Goal: Information Seeking & Learning: Learn about a topic

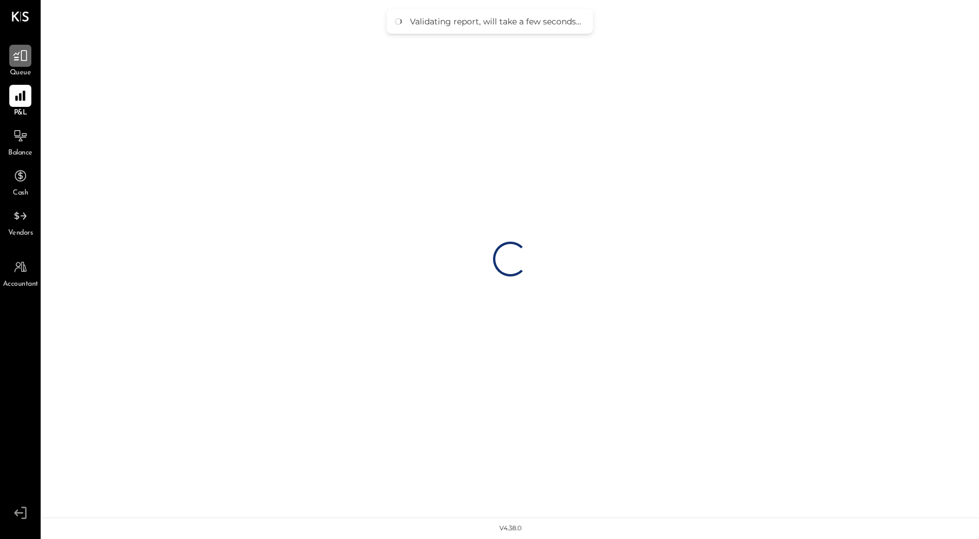
click at [26, 63] on icon at bounding box center [20, 55] width 15 height 15
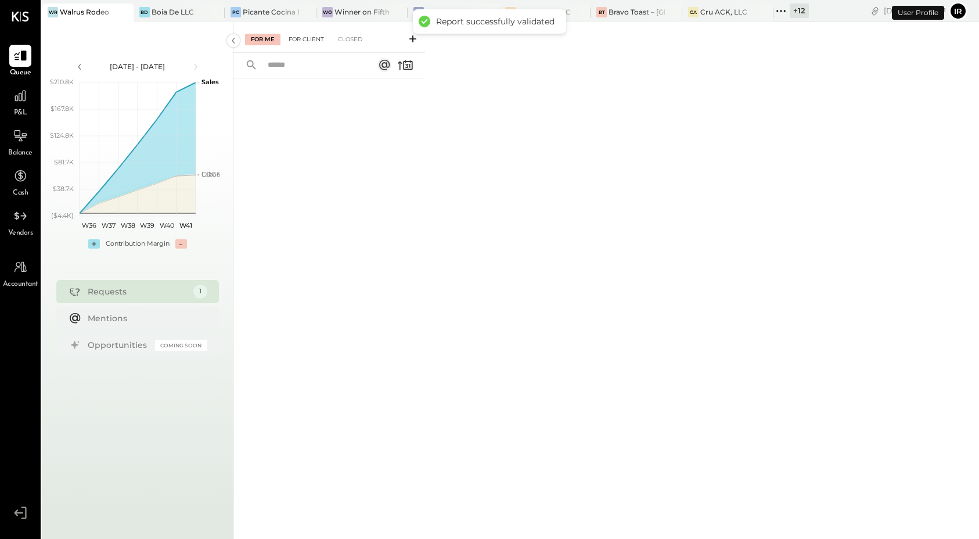
click at [306, 37] on div "For Client" at bounding box center [306, 40] width 47 height 12
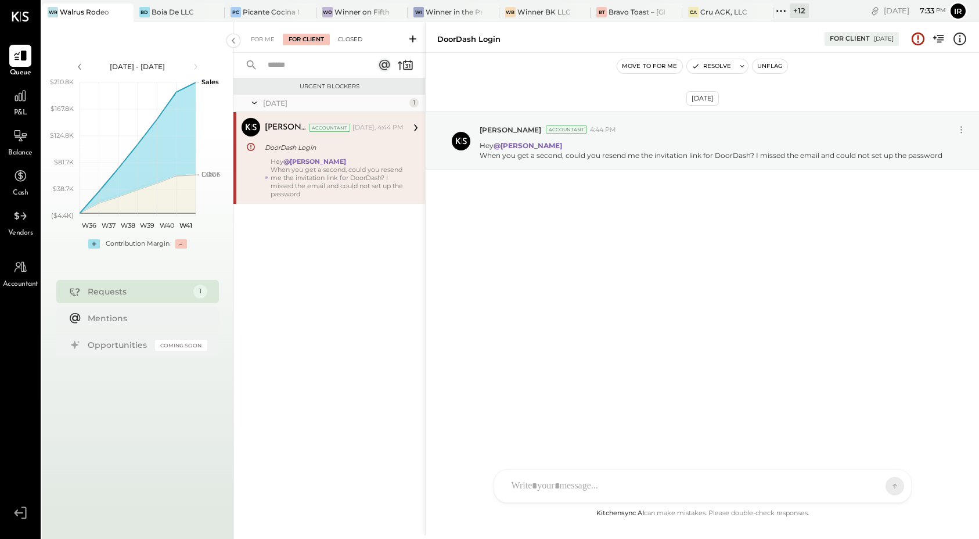
click at [350, 42] on div "Closed" at bounding box center [350, 40] width 36 height 12
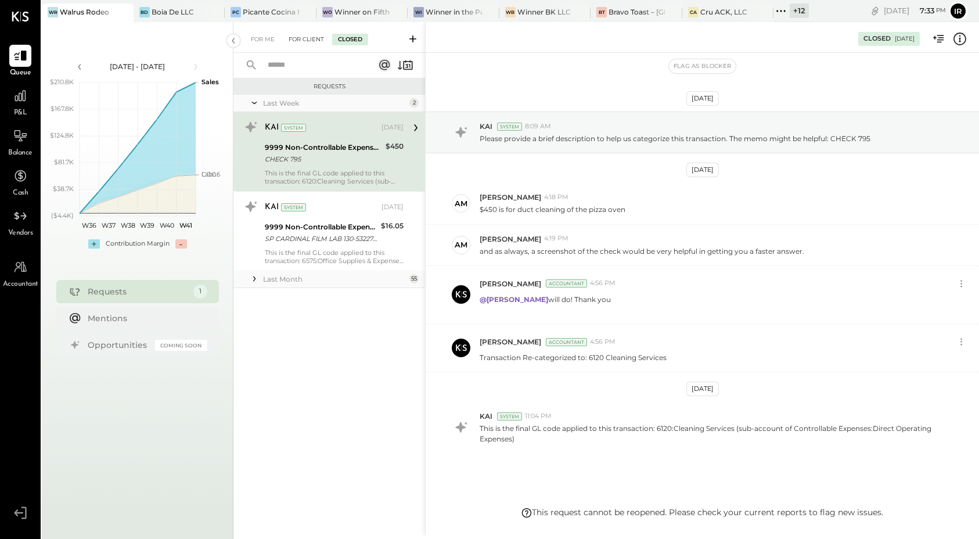
scroll to position [34, 0]
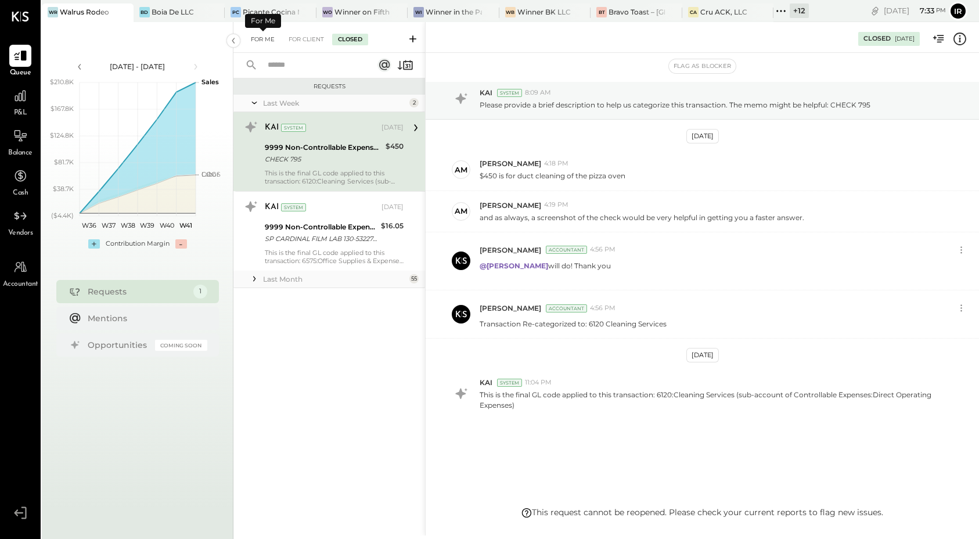
click at [256, 39] on div "For Me" at bounding box center [262, 40] width 35 height 12
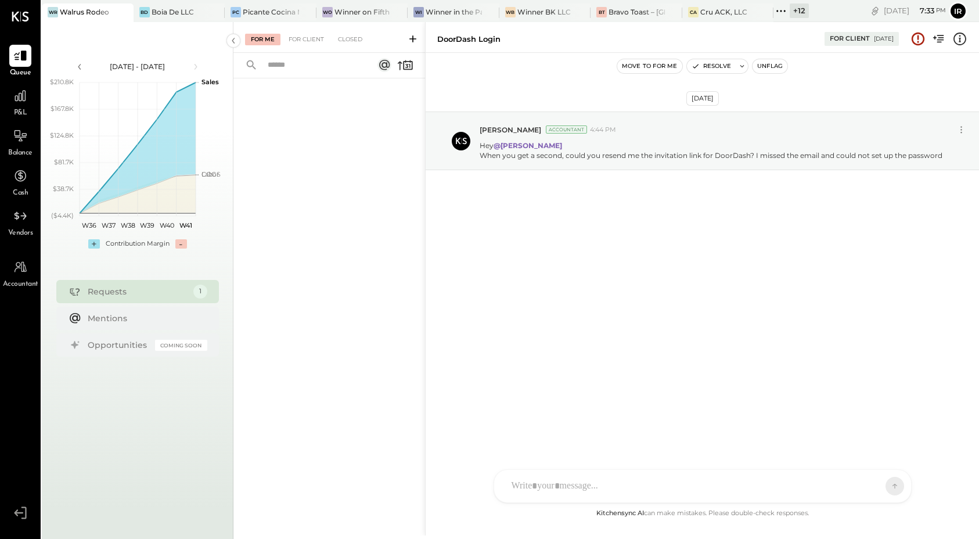
click at [361, 305] on div at bounding box center [329, 292] width 192 height 429
click at [480, 235] on div "Oct 10th, 2025 Irvin Rojas Accountant 4:44 PM Hey @Alex Meyer When you get a se…" at bounding box center [702, 169] width 553 height 175
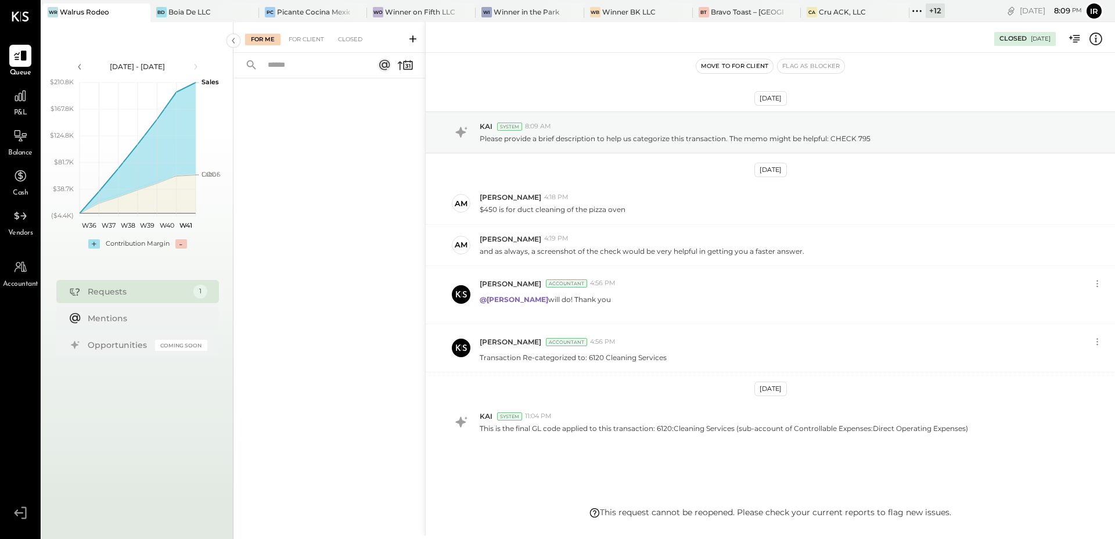
click at [339, 228] on div at bounding box center [329, 292] width 192 height 429
click at [302, 36] on div "For Client" at bounding box center [306, 40] width 47 height 12
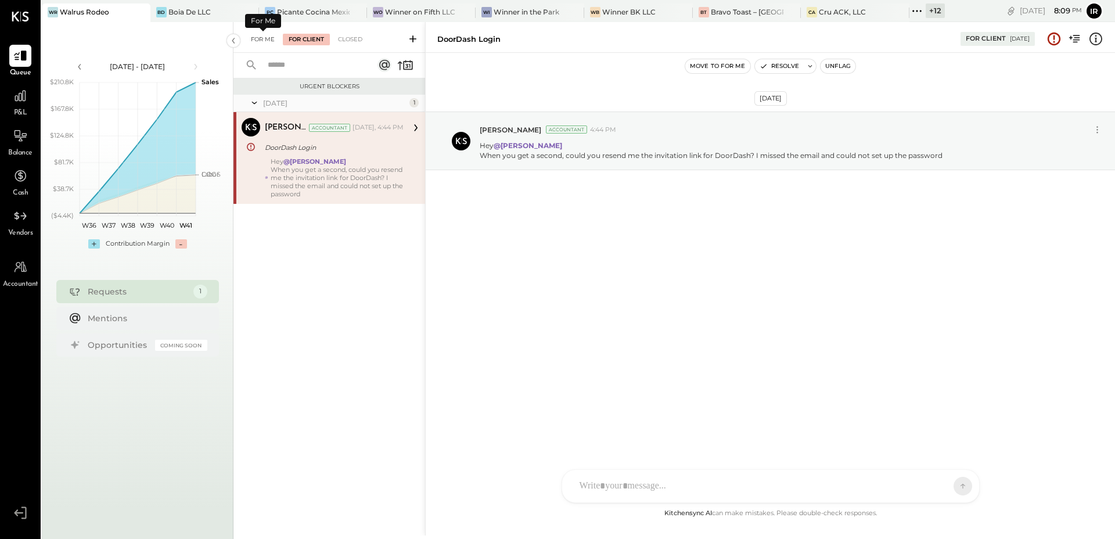
click at [258, 41] on div "For Me" at bounding box center [262, 40] width 35 height 12
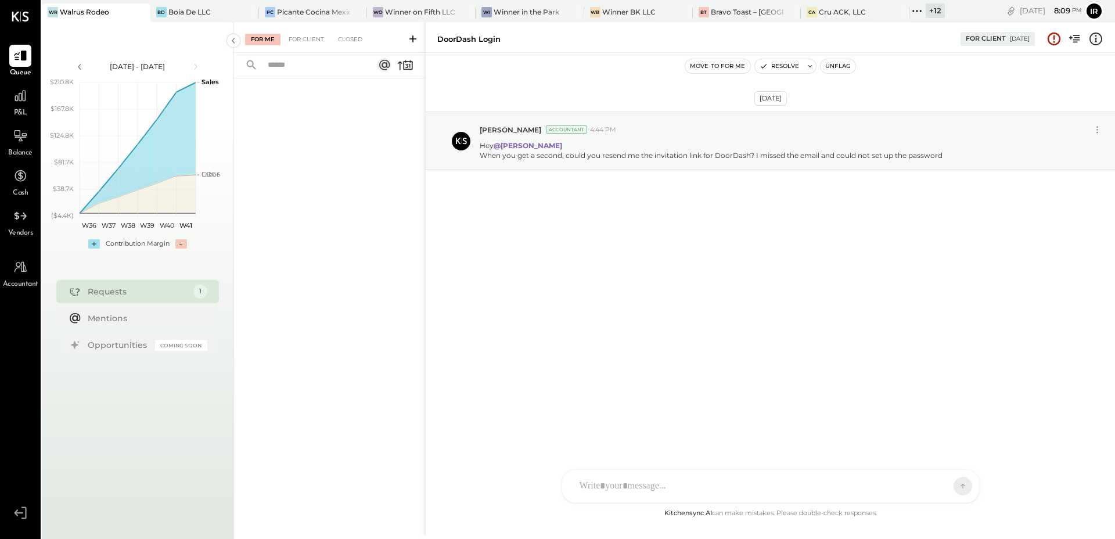
click at [348, 332] on div at bounding box center [329, 292] width 192 height 429
click at [684, 156] on div "When you get a second, could you resend me the invitation link for DoorDash? I …" at bounding box center [711, 155] width 463 height 10
click at [351, 38] on div "Closed" at bounding box center [350, 40] width 36 height 12
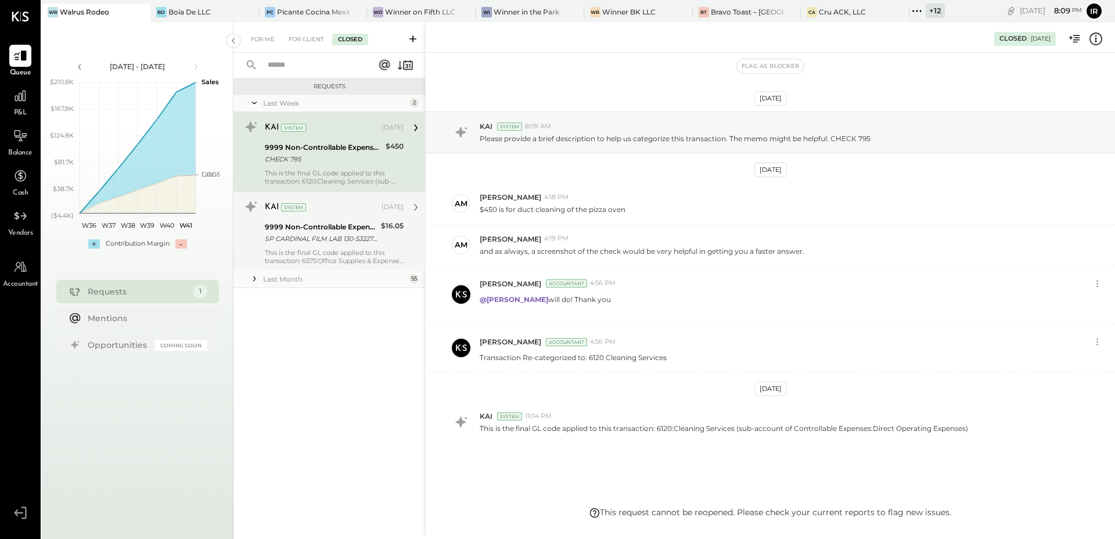
scroll to position [24, 0]
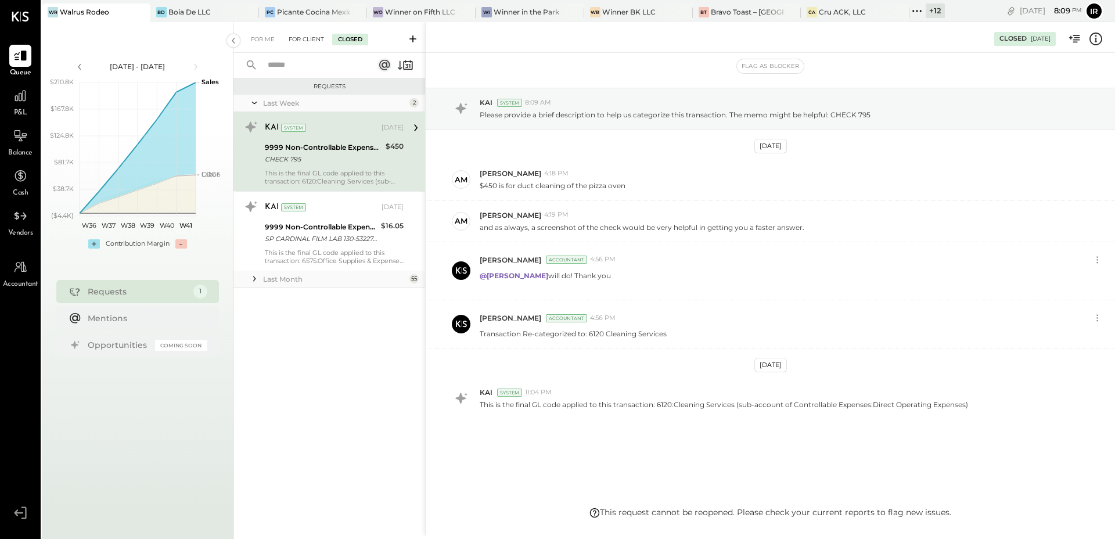
click at [294, 38] on div "For Client" at bounding box center [306, 40] width 47 height 12
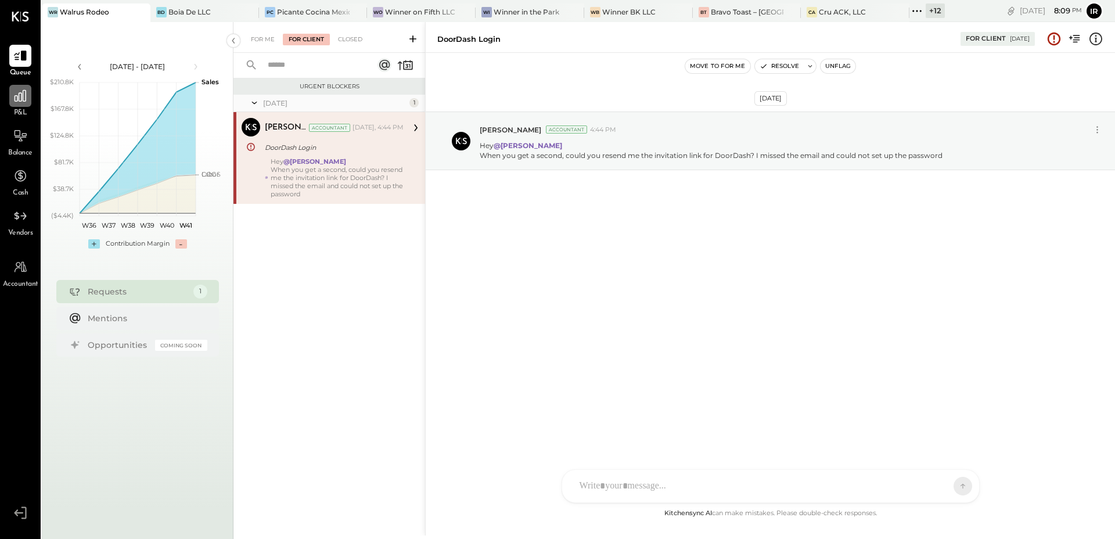
click at [20, 92] on icon at bounding box center [20, 95] width 15 height 15
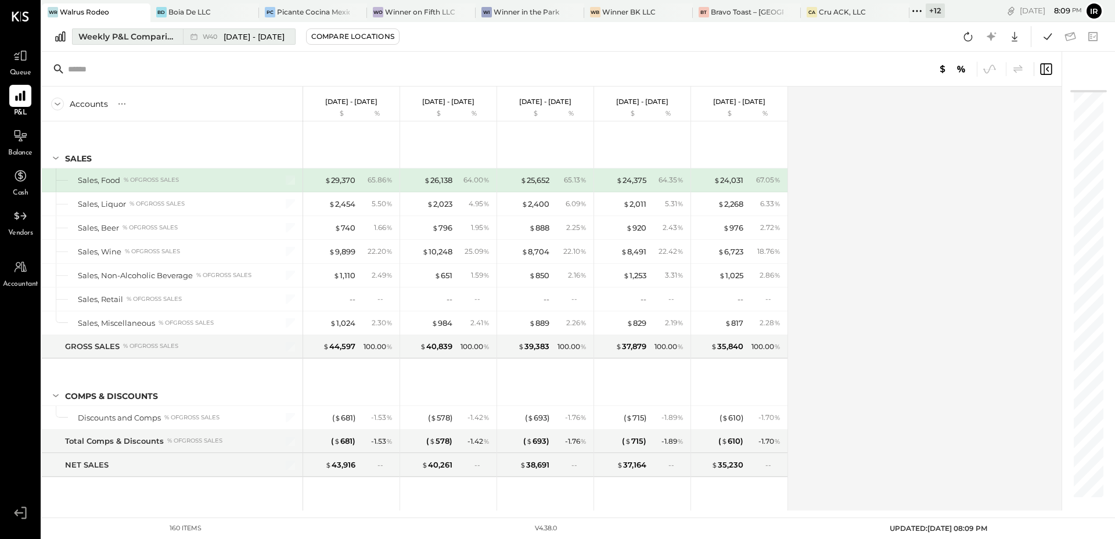
click at [124, 33] on div "Weekly P&L Comparison" at bounding box center [127, 37] width 98 height 12
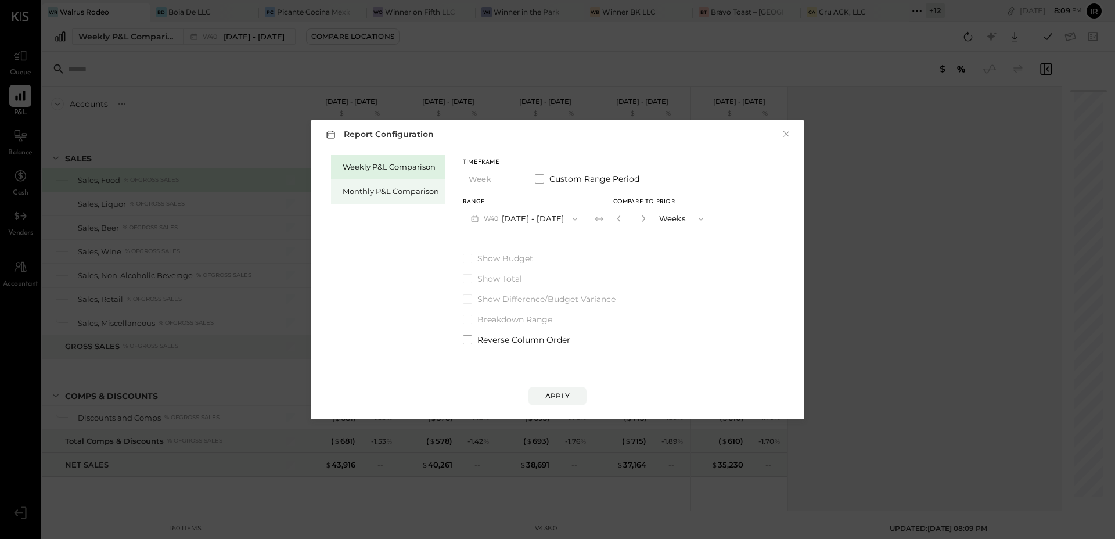
click at [364, 192] on div "Monthly P&L Comparison" at bounding box center [391, 191] width 96 height 11
click at [538, 224] on button "M10 [DATE] - [DATE]" at bounding box center [523, 218] width 121 height 21
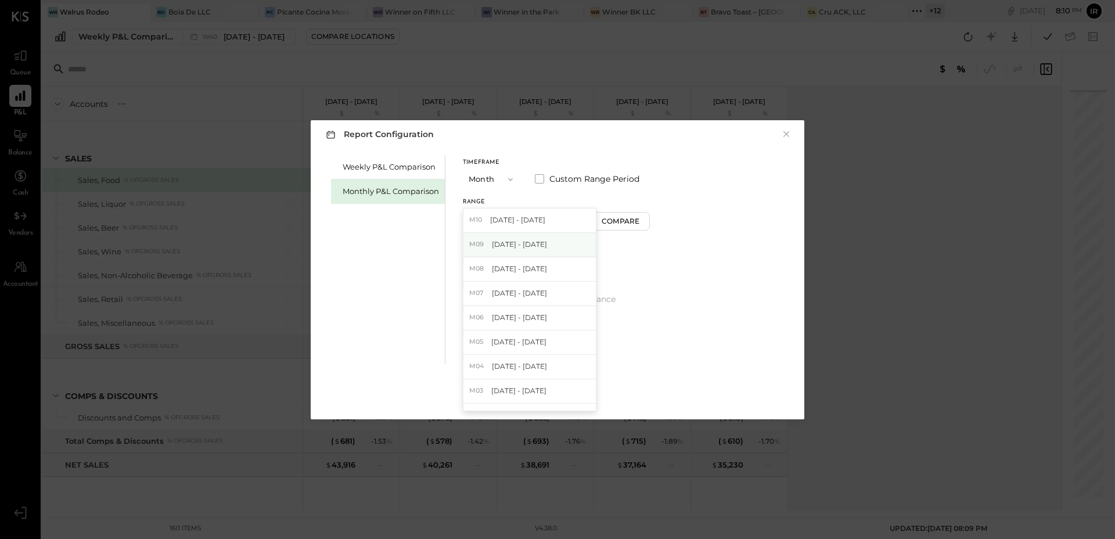
click at [535, 246] on span "[DATE] - [DATE]" at bounding box center [519, 244] width 55 height 10
click at [623, 222] on div "Compare" at bounding box center [622, 221] width 38 height 10
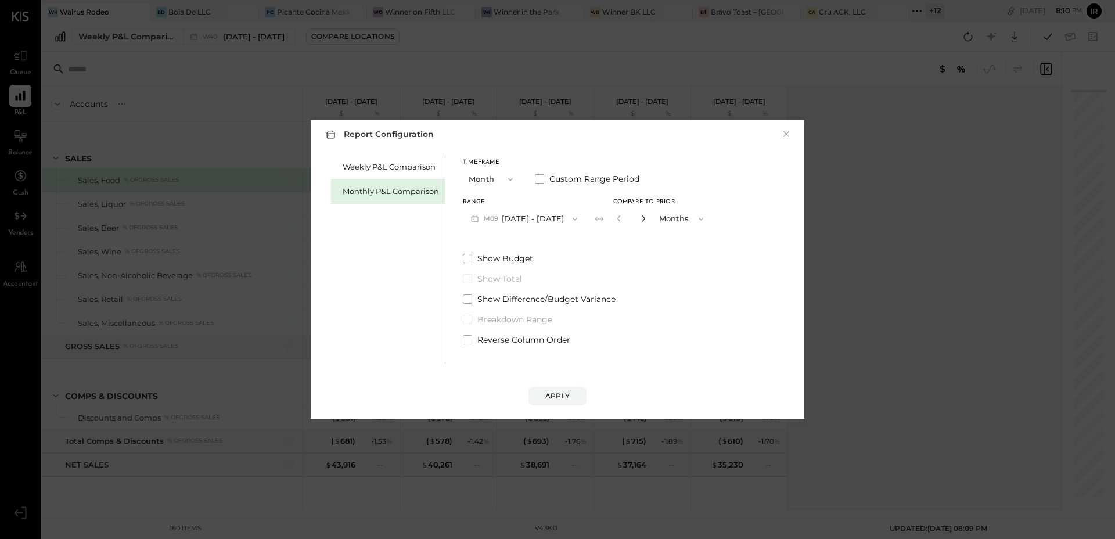
click at [640, 218] on icon "button" at bounding box center [643, 218] width 7 height 7
type input "*"
click at [552, 396] on div "Apply" at bounding box center [557, 396] width 24 height 10
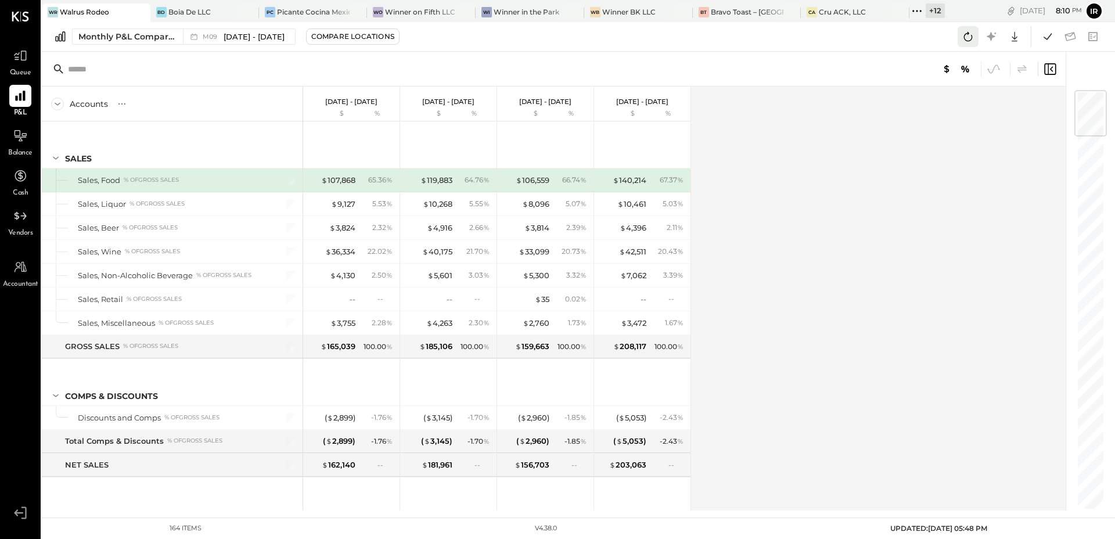
click at [971, 33] on icon at bounding box center [968, 36] width 15 height 15
click at [1047, 33] on icon at bounding box center [1047, 36] width 15 height 15
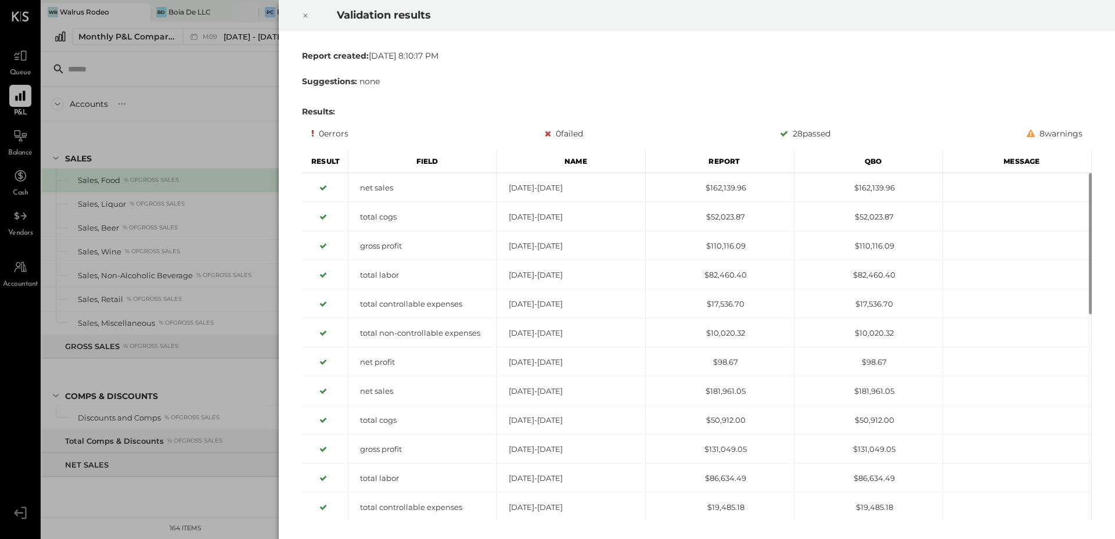
click at [304, 14] on icon at bounding box center [306, 16] width 4 height 4
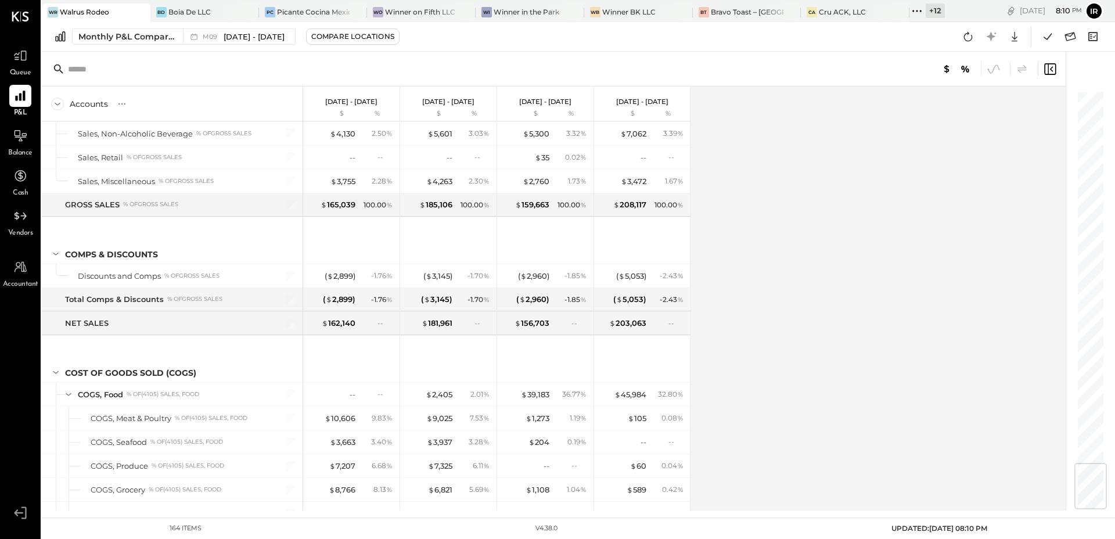
scroll to position [3136, 0]
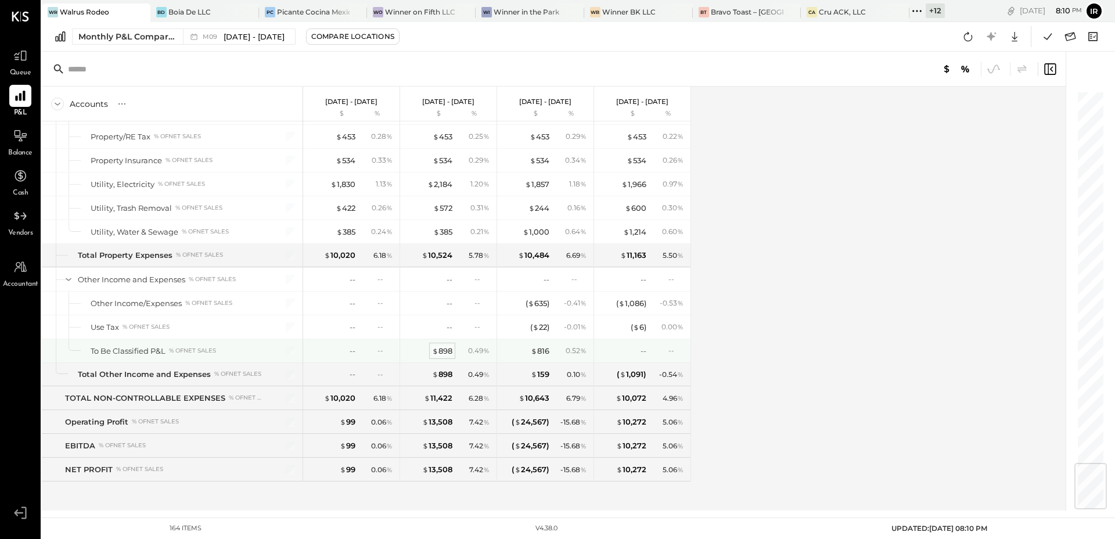
click at [443, 346] on div "$ 898" at bounding box center [442, 351] width 20 height 11
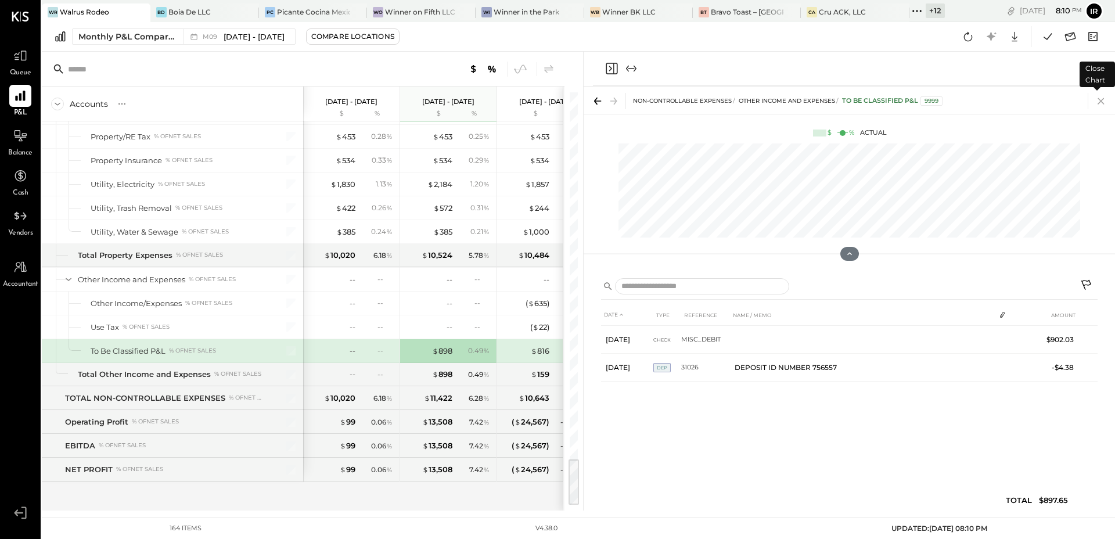
click at [1104, 102] on icon at bounding box center [1101, 101] width 16 height 16
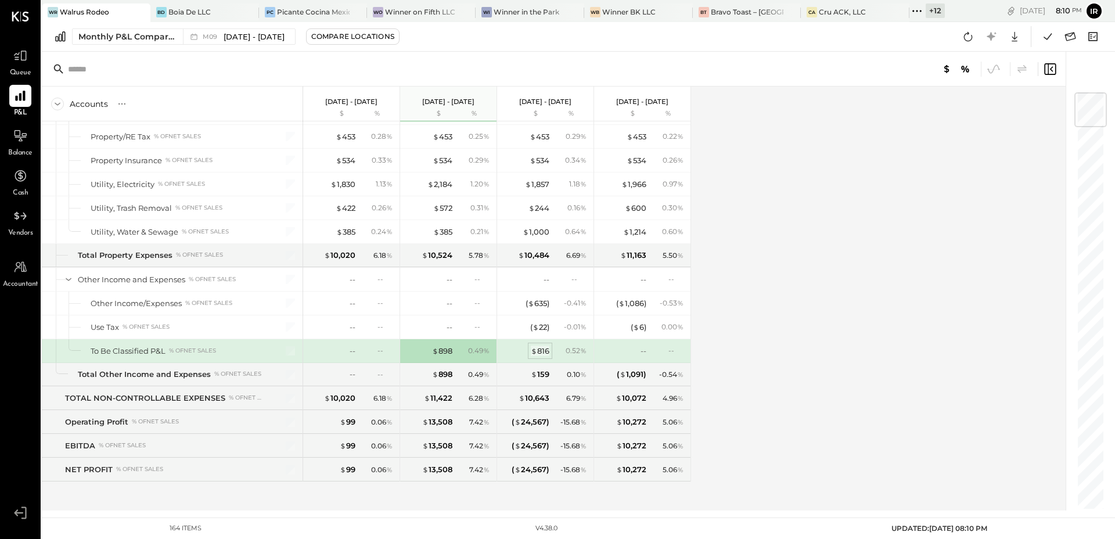
click at [545, 348] on div "$ 816" at bounding box center [540, 351] width 19 height 11
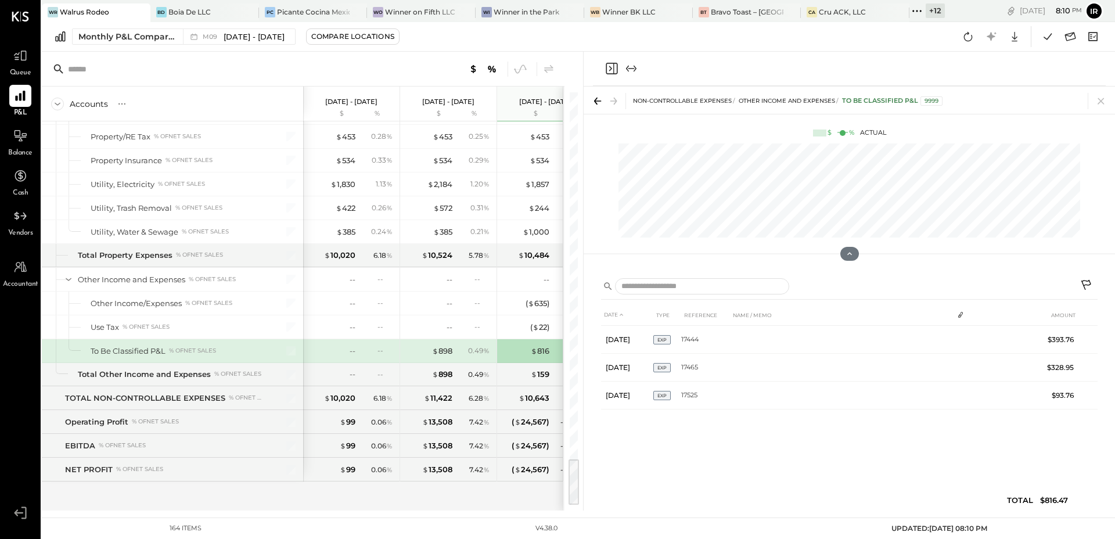
click at [615, 68] on icon "Close panel" at bounding box center [612, 69] width 14 height 14
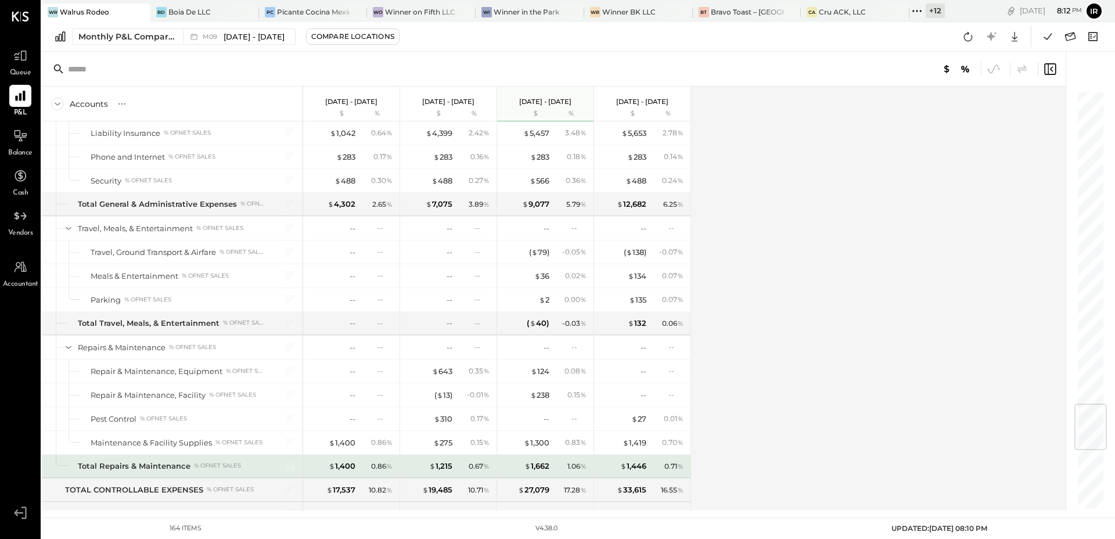
scroll to position [2639, 0]
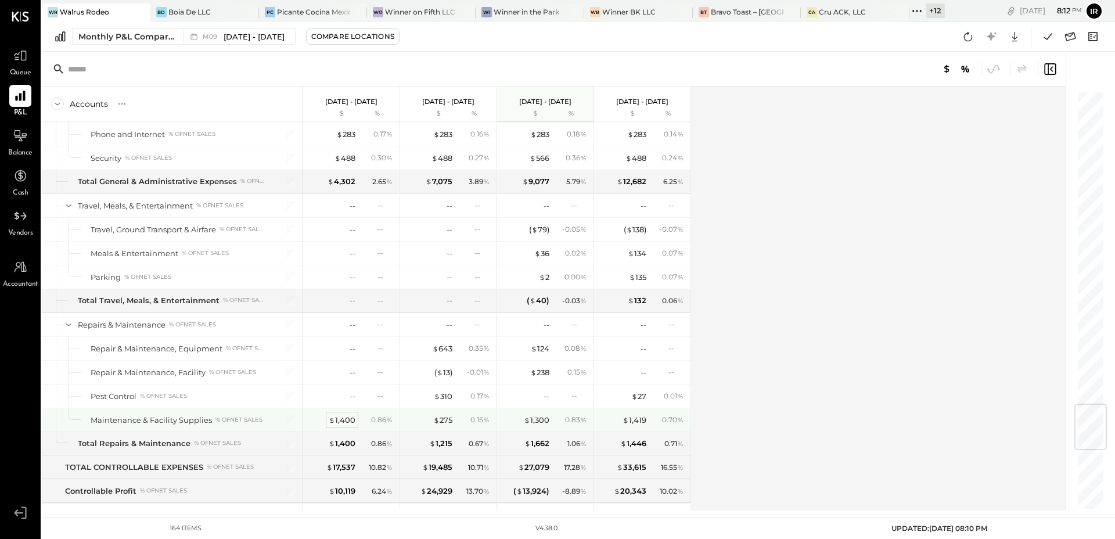
click at [348, 419] on div "$ 1,400" at bounding box center [342, 420] width 27 height 11
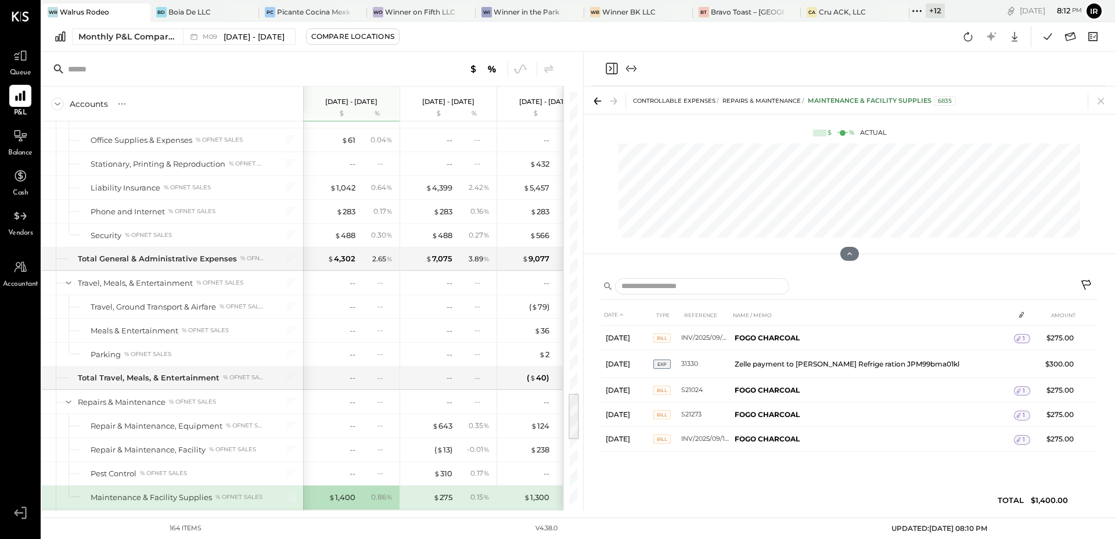
scroll to position [2651, 0]
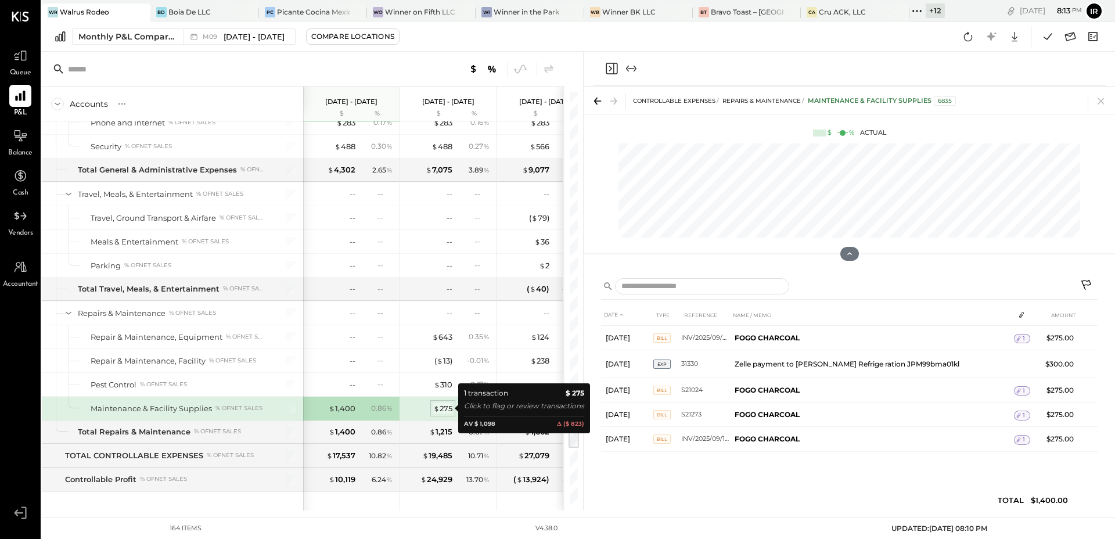
click at [446, 405] on div "$ 275" at bounding box center [442, 408] width 19 height 11
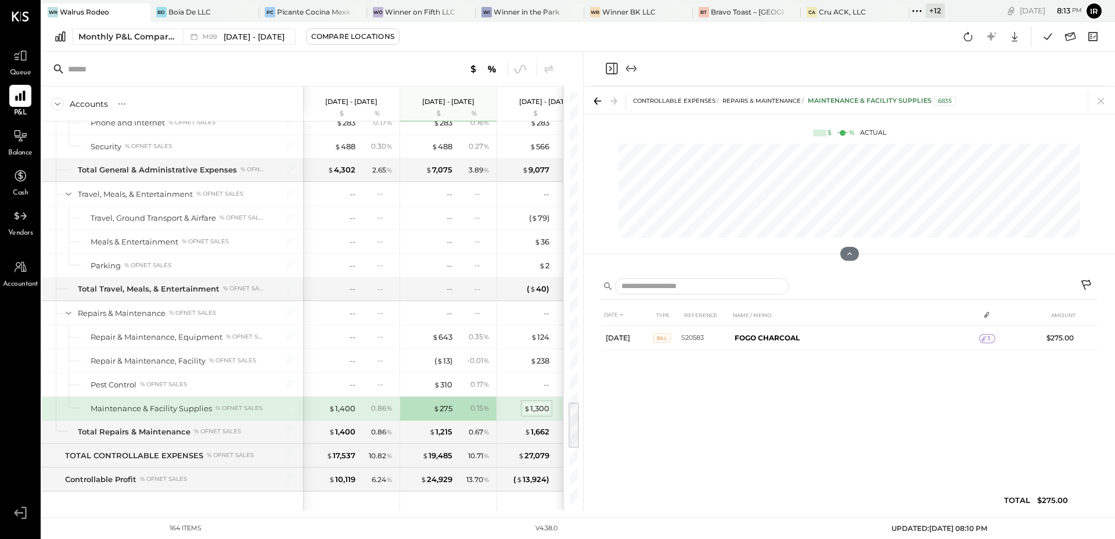
click at [542, 409] on div "$ 1,300" at bounding box center [537, 408] width 26 height 11
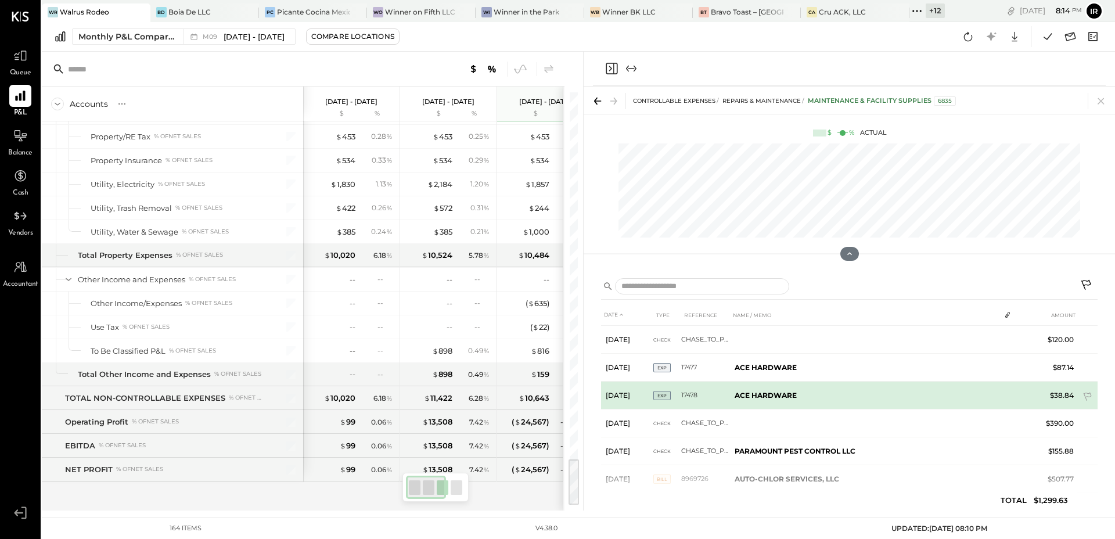
scroll to position [23, 0]
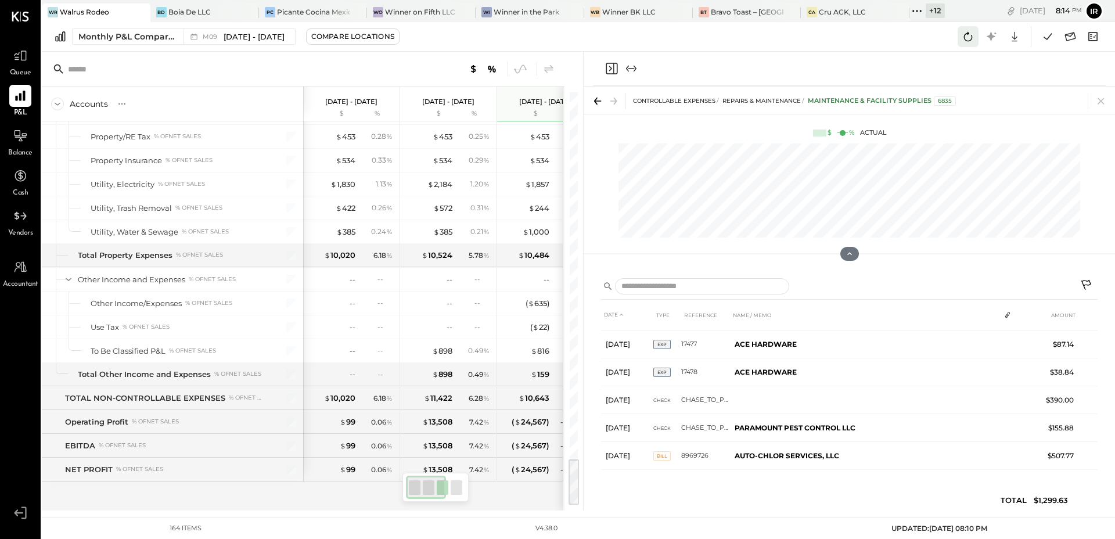
click at [968, 40] on icon at bounding box center [968, 36] width 15 height 15
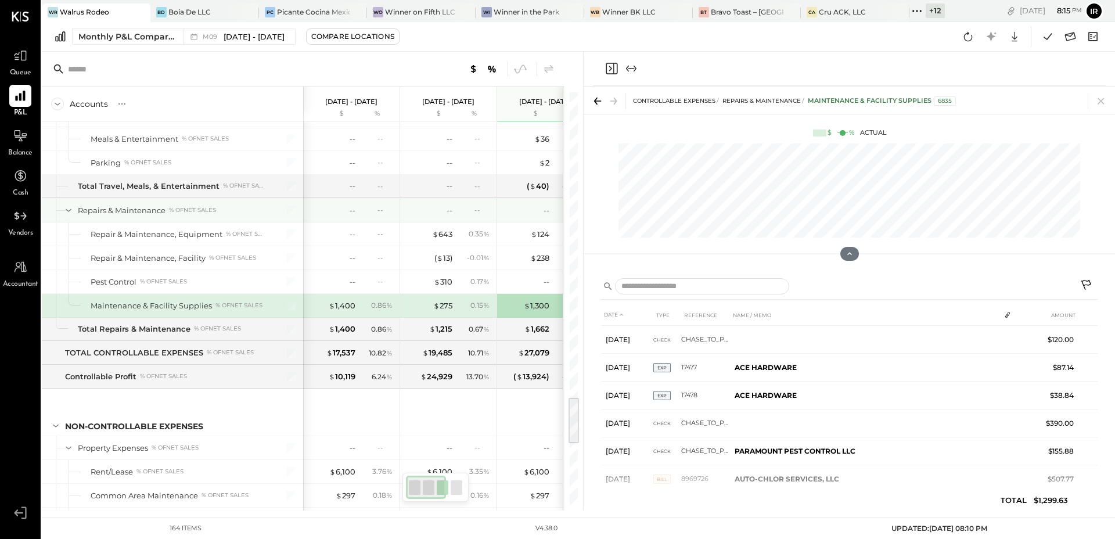
scroll to position [2553, 0]
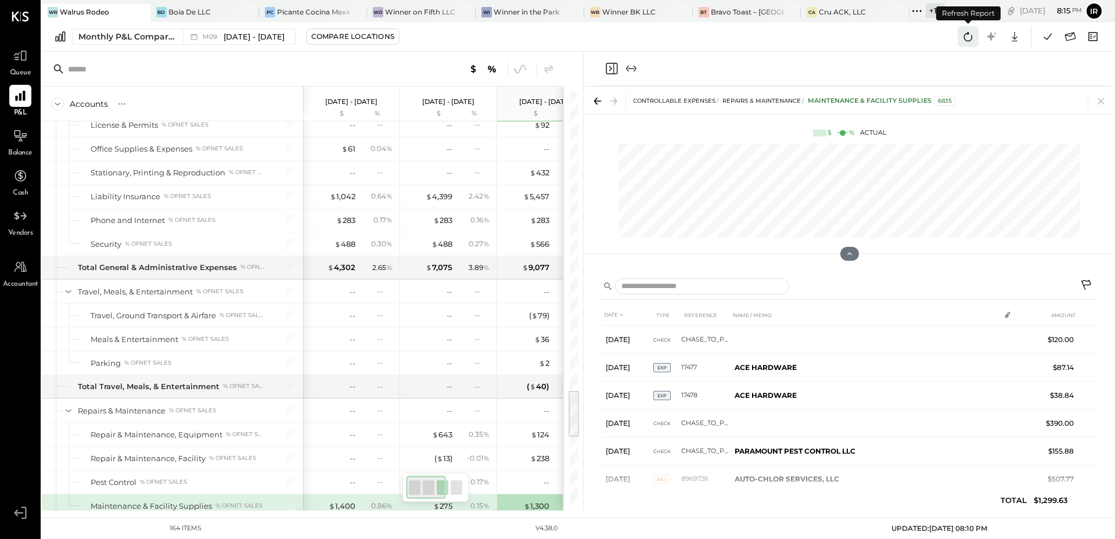
click at [967, 40] on icon at bounding box center [968, 36] width 9 height 9
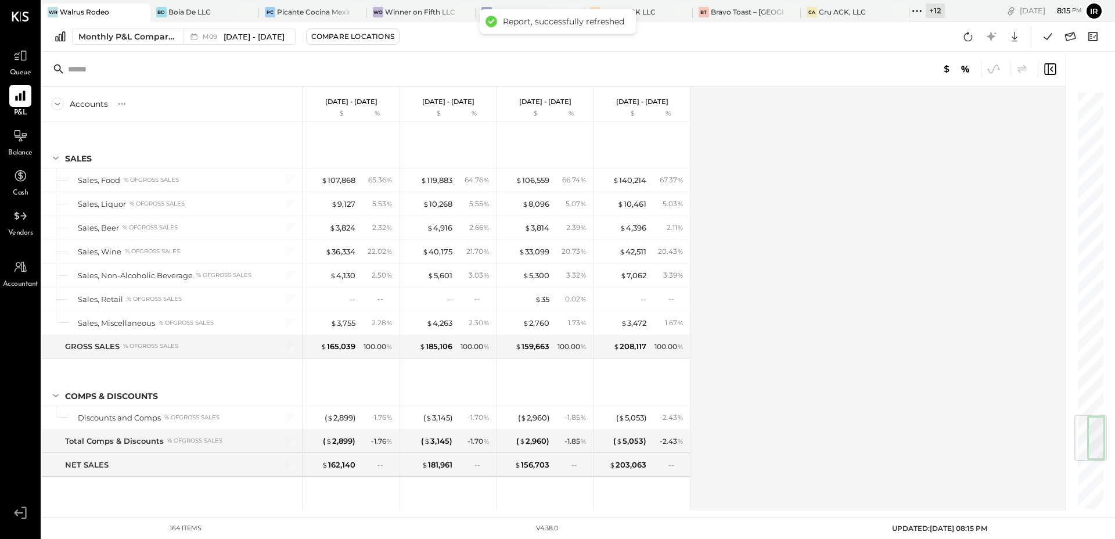
scroll to position [2731, 0]
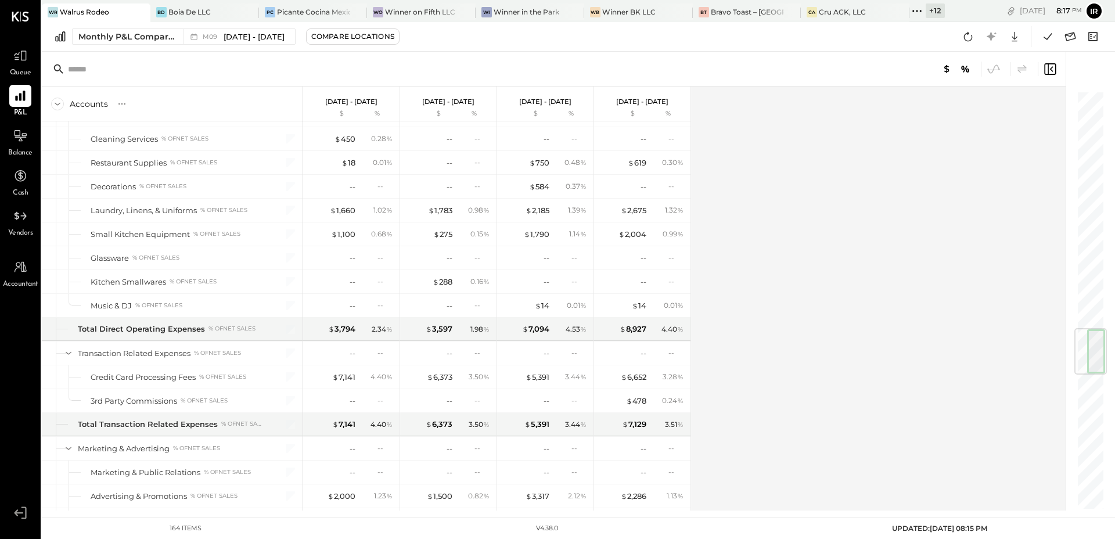
scroll to position [2052, 0]
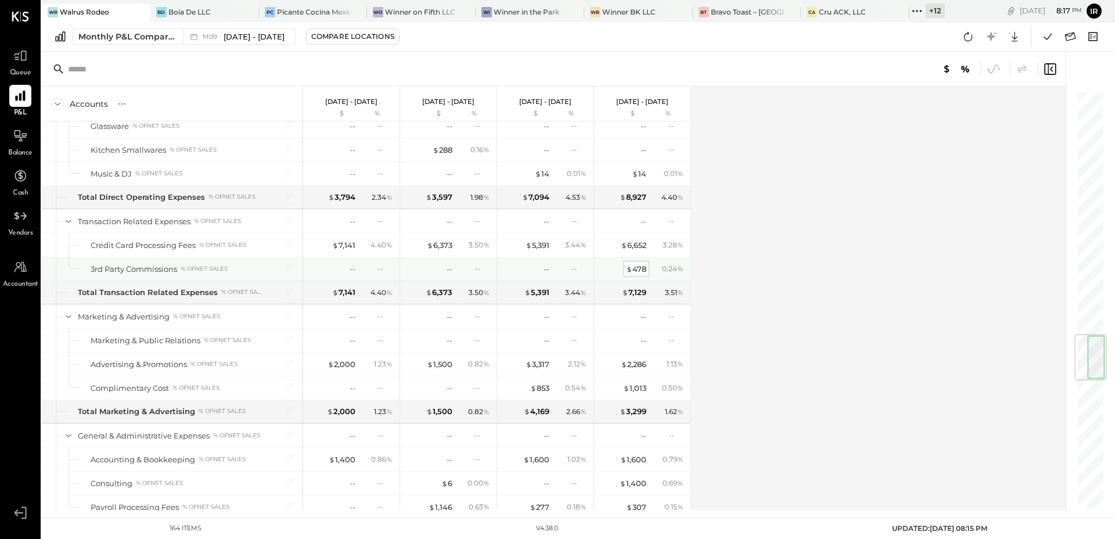
click at [640, 268] on div "$ 478" at bounding box center [636, 269] width 20 height 11
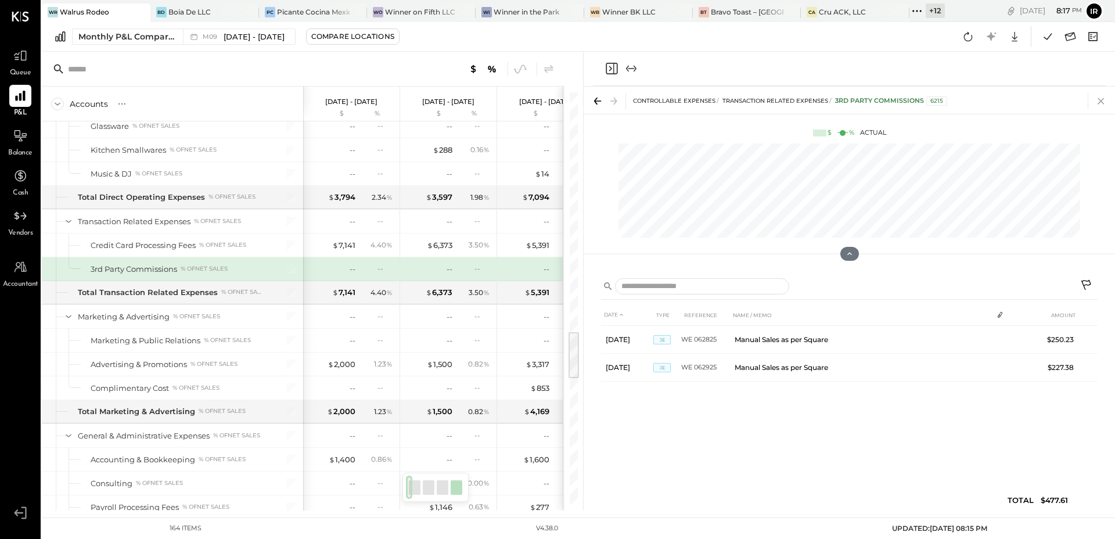
click at [1102, 100] on icon at bounding box center [1101, 101] width 16 height 16
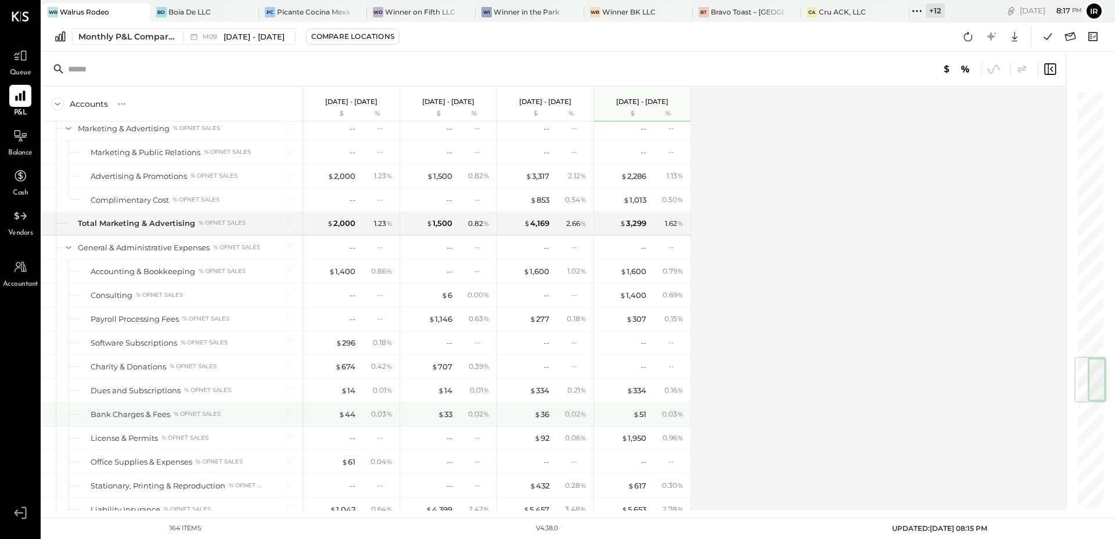
scroll to position [2248, 0]
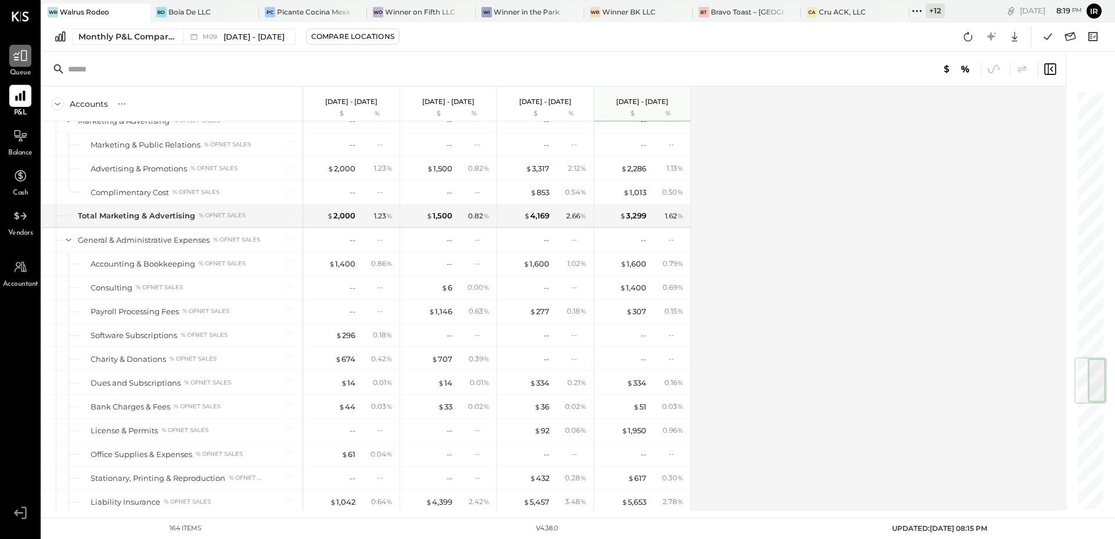
click at [23, 57] on icon at bounding box center [20, 55] width 15 height 15
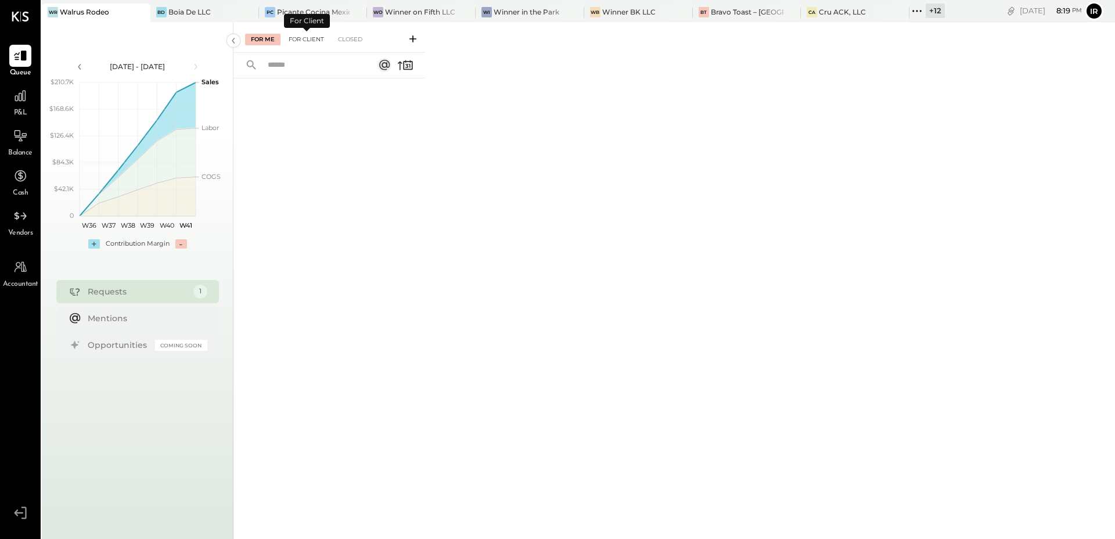
click at [310, 44] on div "For Client" at bounding box center [306, 40] width 47 height 12
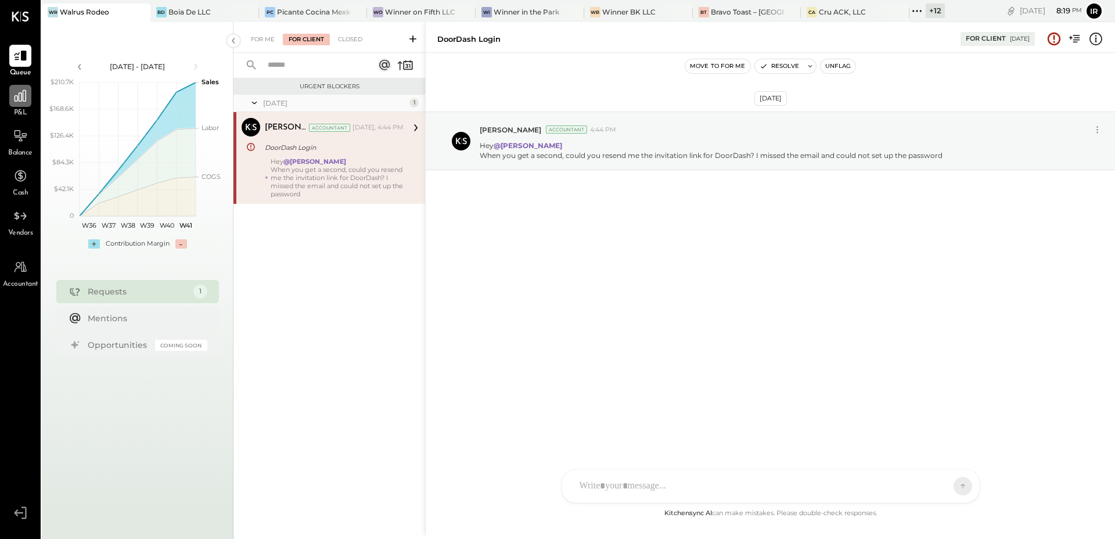
click at [20, 98] on icon at bounding box center [20, 95] width 15 height 15
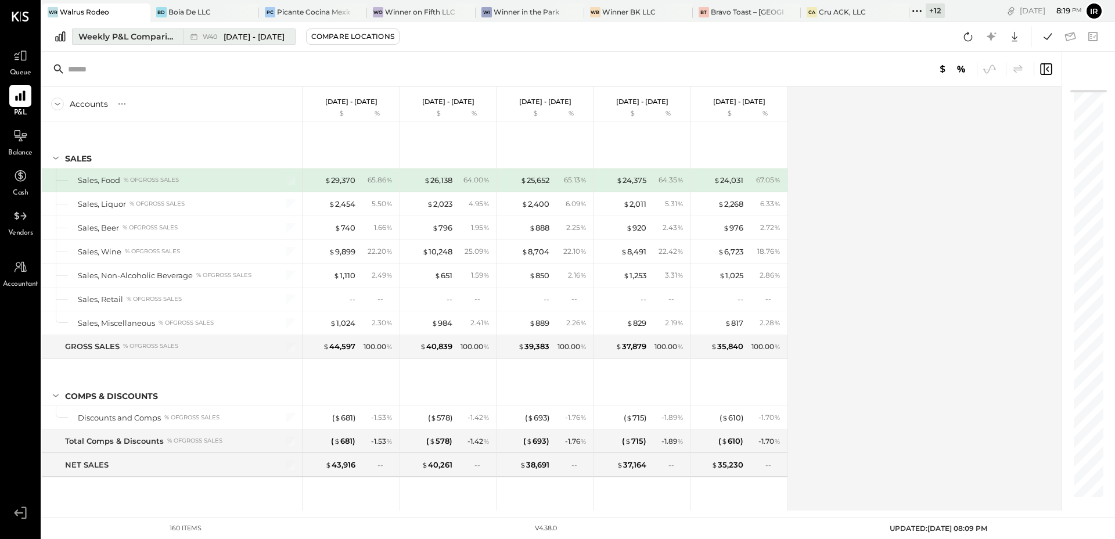
click at [150, 39] on div "Weekly P&L Comparison" at bounding box center [127, 37] width 98 height 12
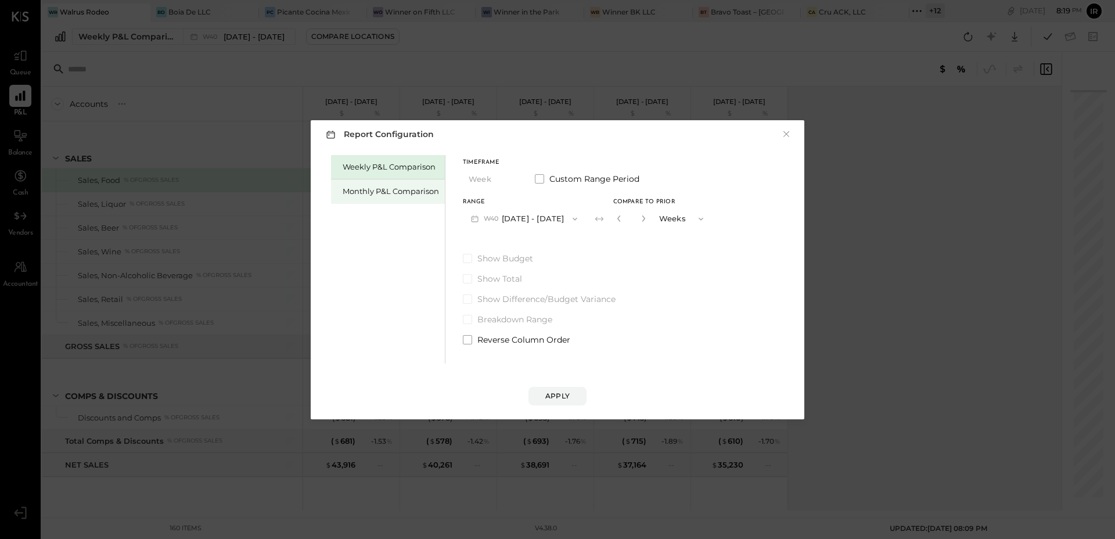
click at [374, 192] on div "Monthly P&L Comparison" at bounding box center [391, 191] width 96 height 11
click at [537, 211] on button "M10 [DATE] - [DATE]" at bounding box center [523, 218] width 121 height 21
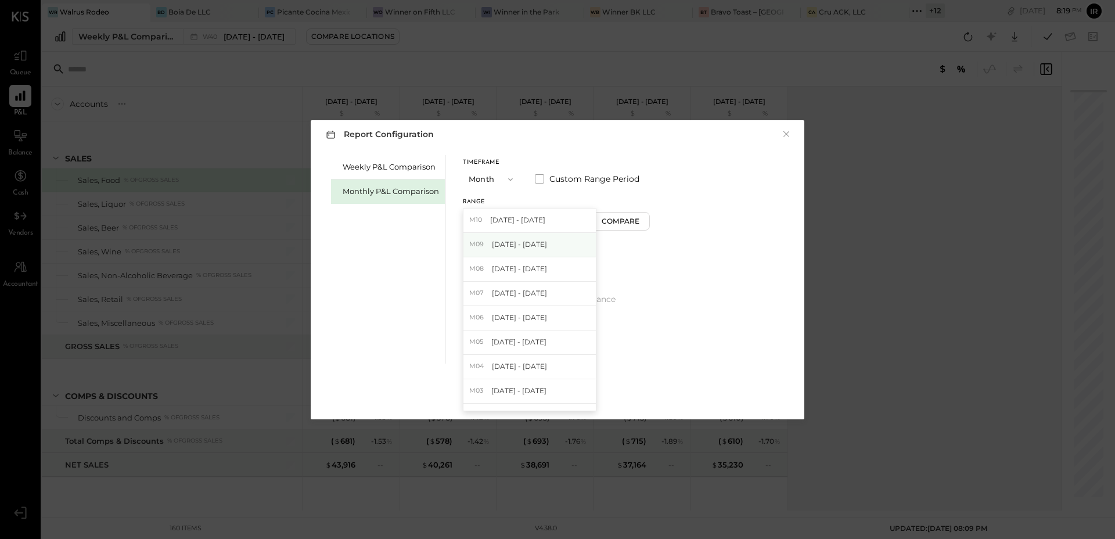
click at [544, 239] on div "M09 [DATE] - [DATE]" at bounding box center [529, 245] width 132 height 24
click at [607, 228] on button "Compare" at bounding box center [623, 221] width 58 height 19
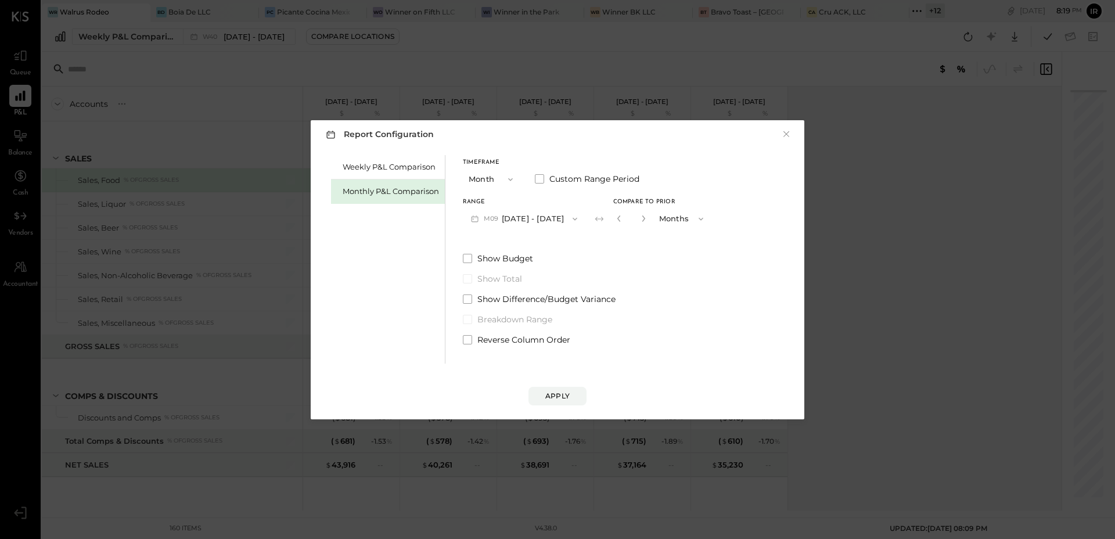
click at [639, 221] on button "button" at bounding box center [643, 218] width 9 height 13
type input "*"
click at [559, 392] on div "Apply" at bounding box center [557, 396] width 24 height 10
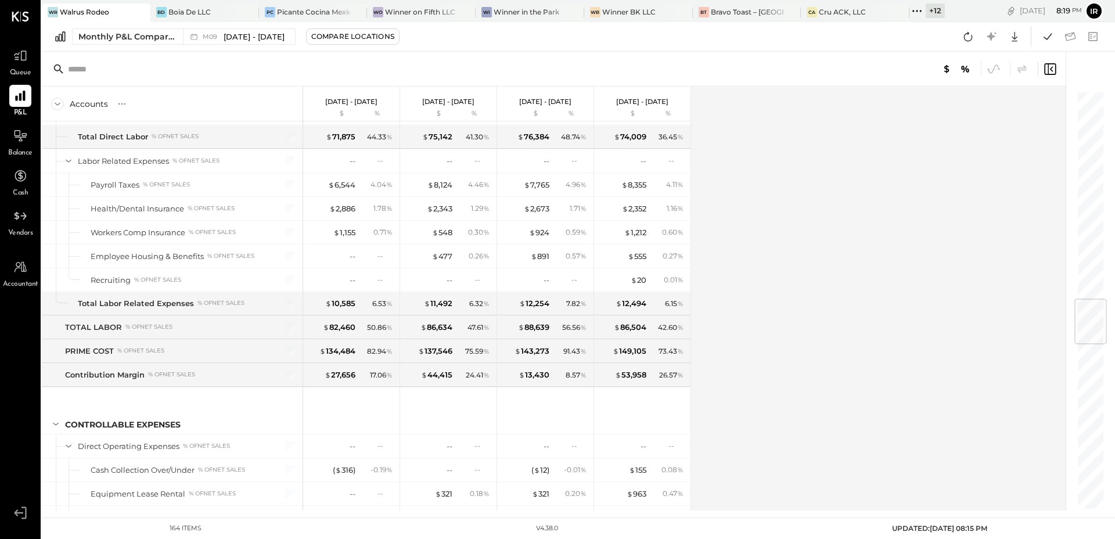
scroll to position [1750, 0]
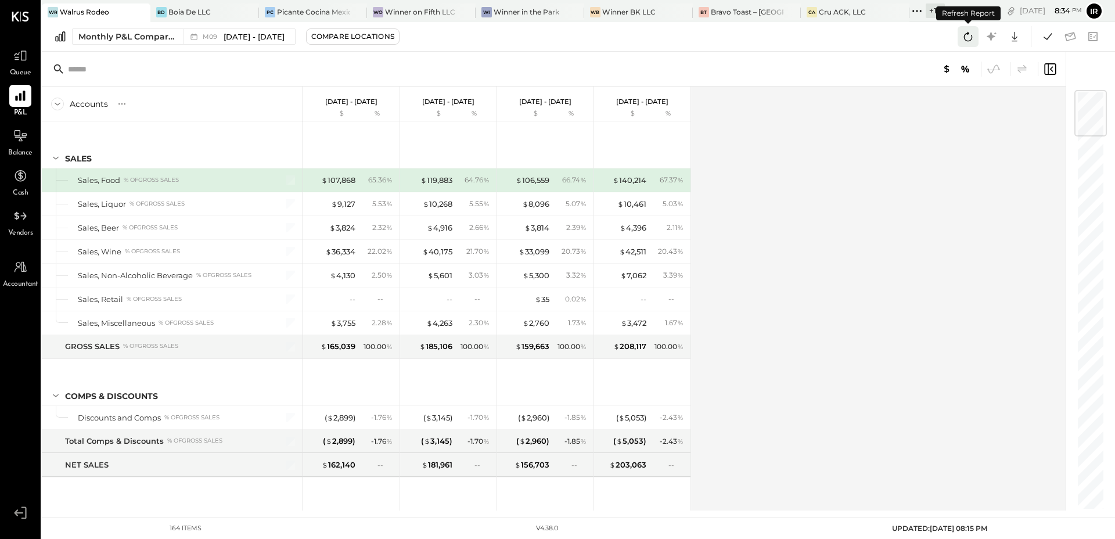
click at [969, 43] on icon at bounding box center [968, 36] width 15 height 15
click at [790, 326] on div "Accounts S % GL Sep 1 - 30, 2025 $ % Aug 1 - 31, 2025 $ % Jul 1 - 31, 2025 $ % …" at bounding box center [555, 299] width 1026 height 424
